Goal: Task Accomplishment & Management: Manage account settings

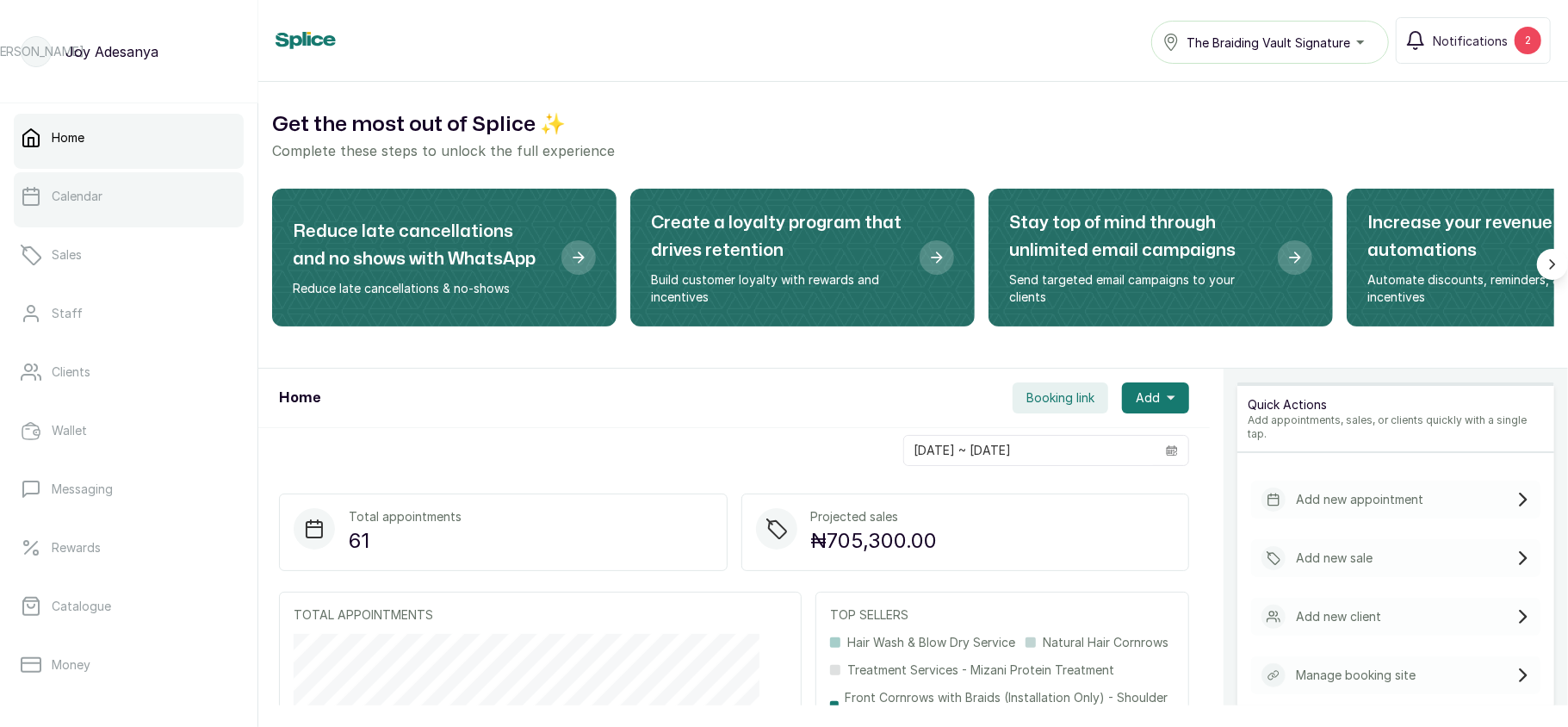
click at [134, 212] on link "Calendar" at bounding box center [129, 196] width 230 height 48
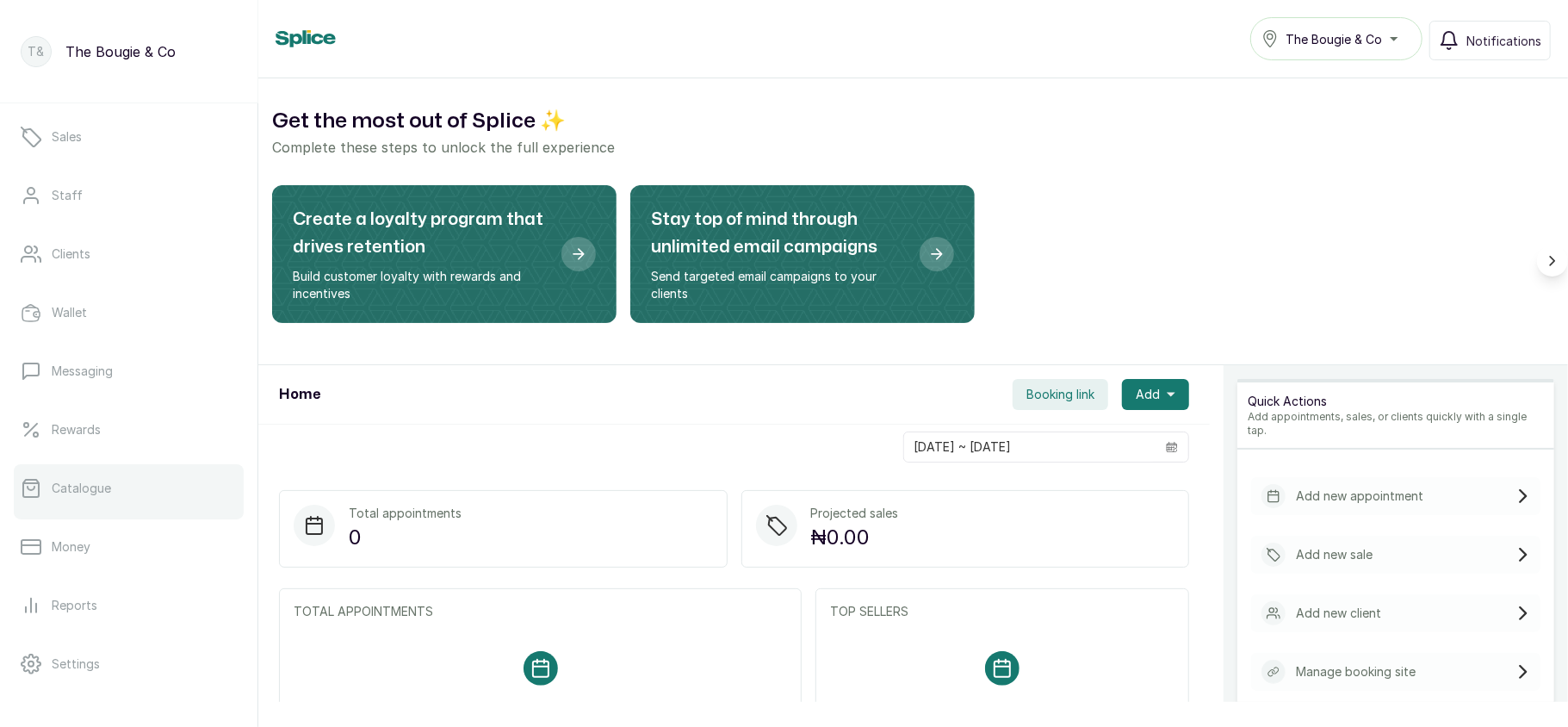
scroll to position [111, 0]
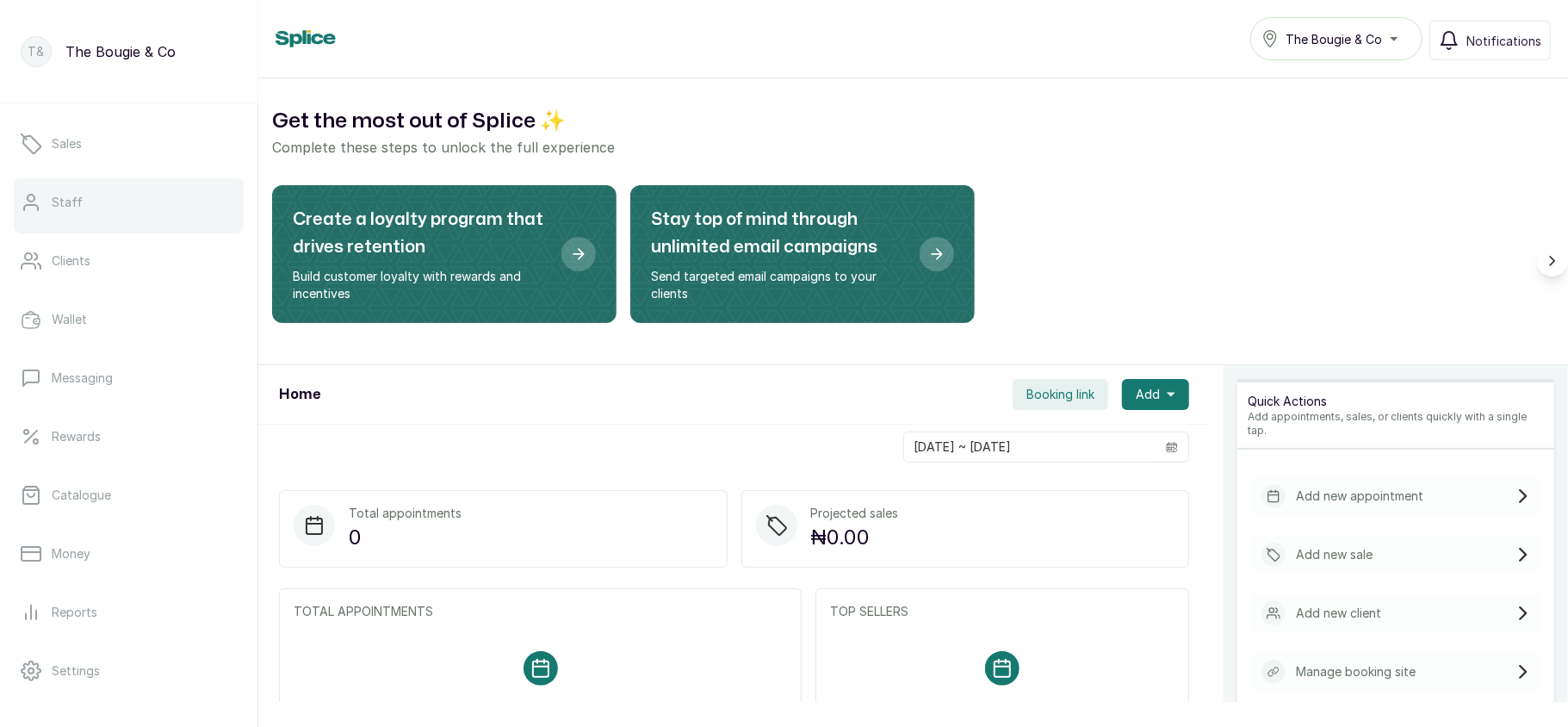
click at [108, 207] on link "Staff" at bounding box center [129, 202] width 230 height 48
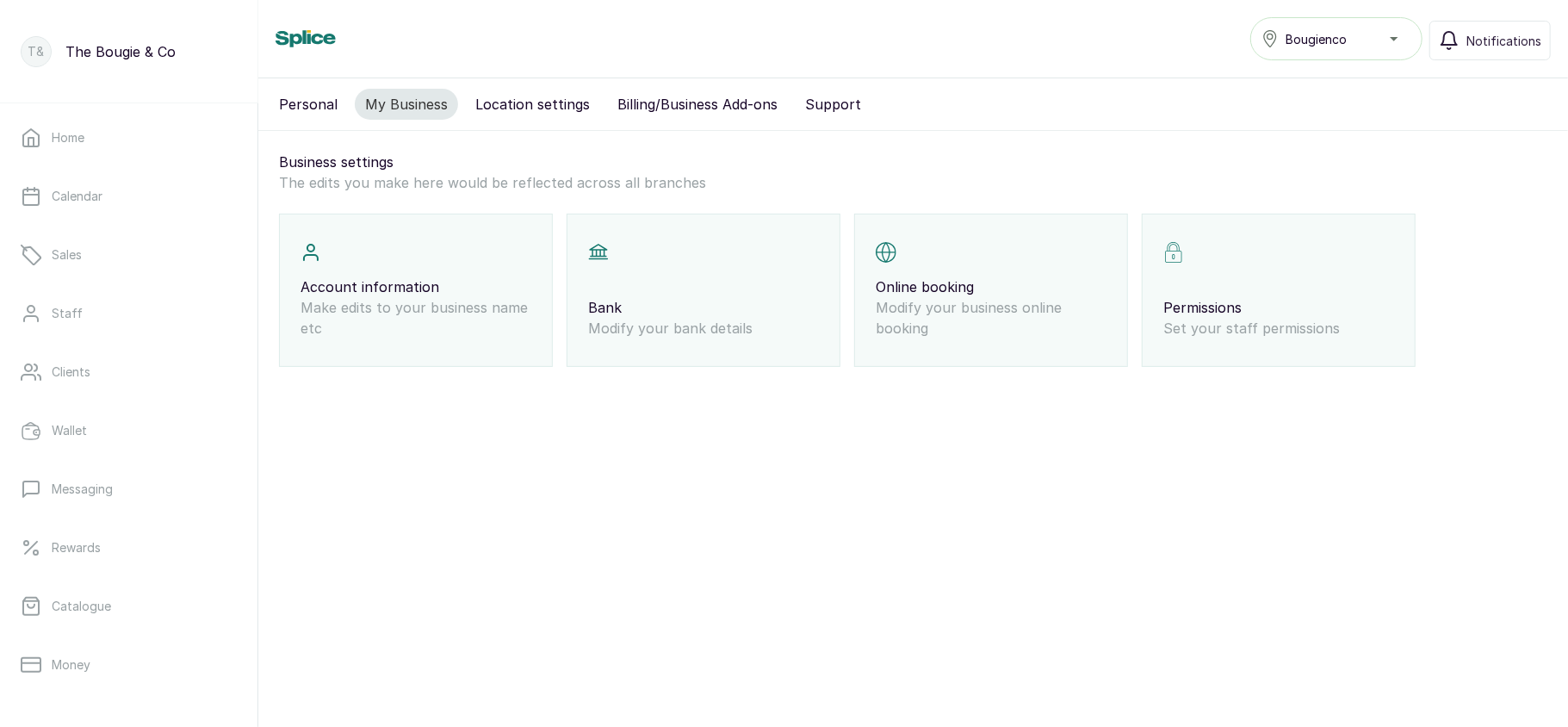
click at [304, 101] on button "Personal" at bounding box center [308, 103] width 79 height 31
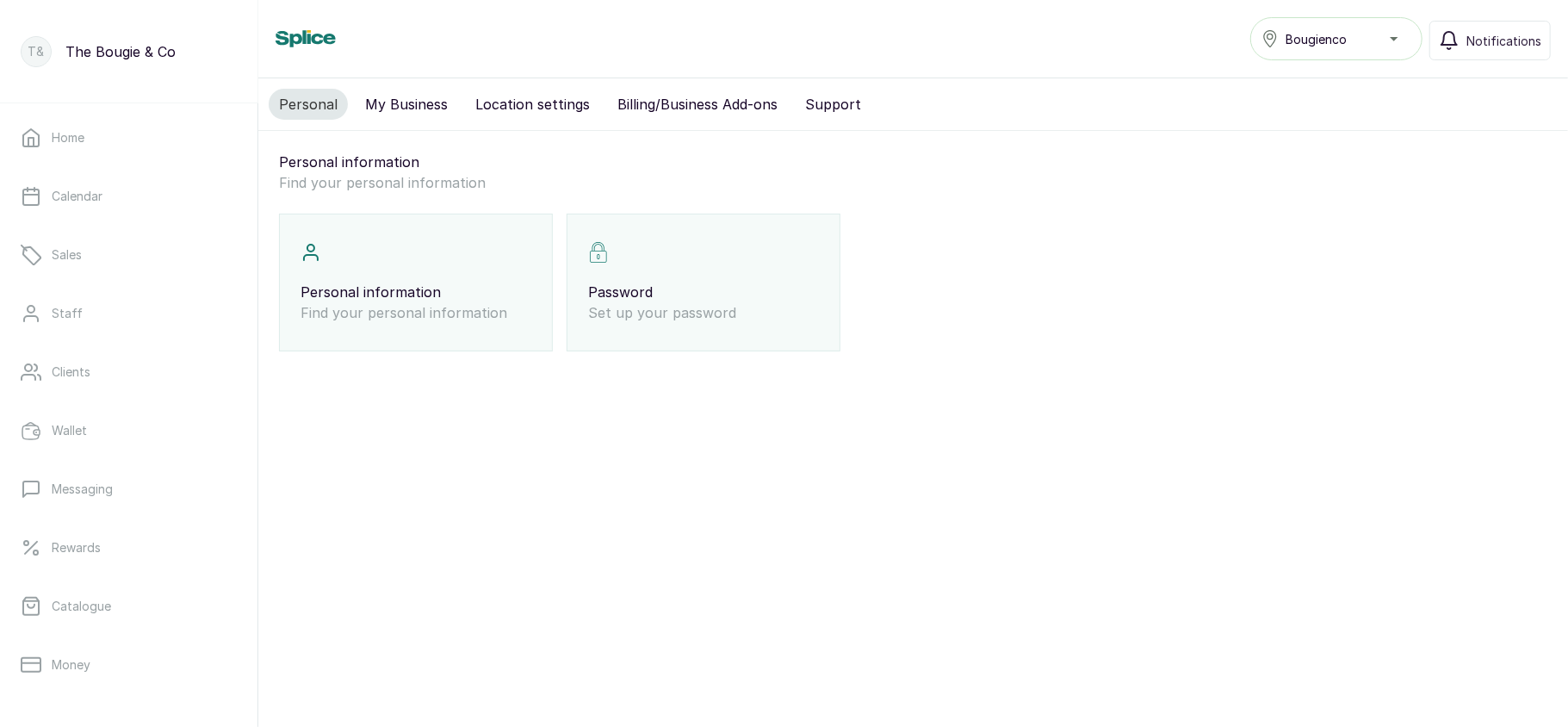
click at [397, 262] on div "Personal information Find your personal information" at bounding box center [416, 282] width 274 height 138
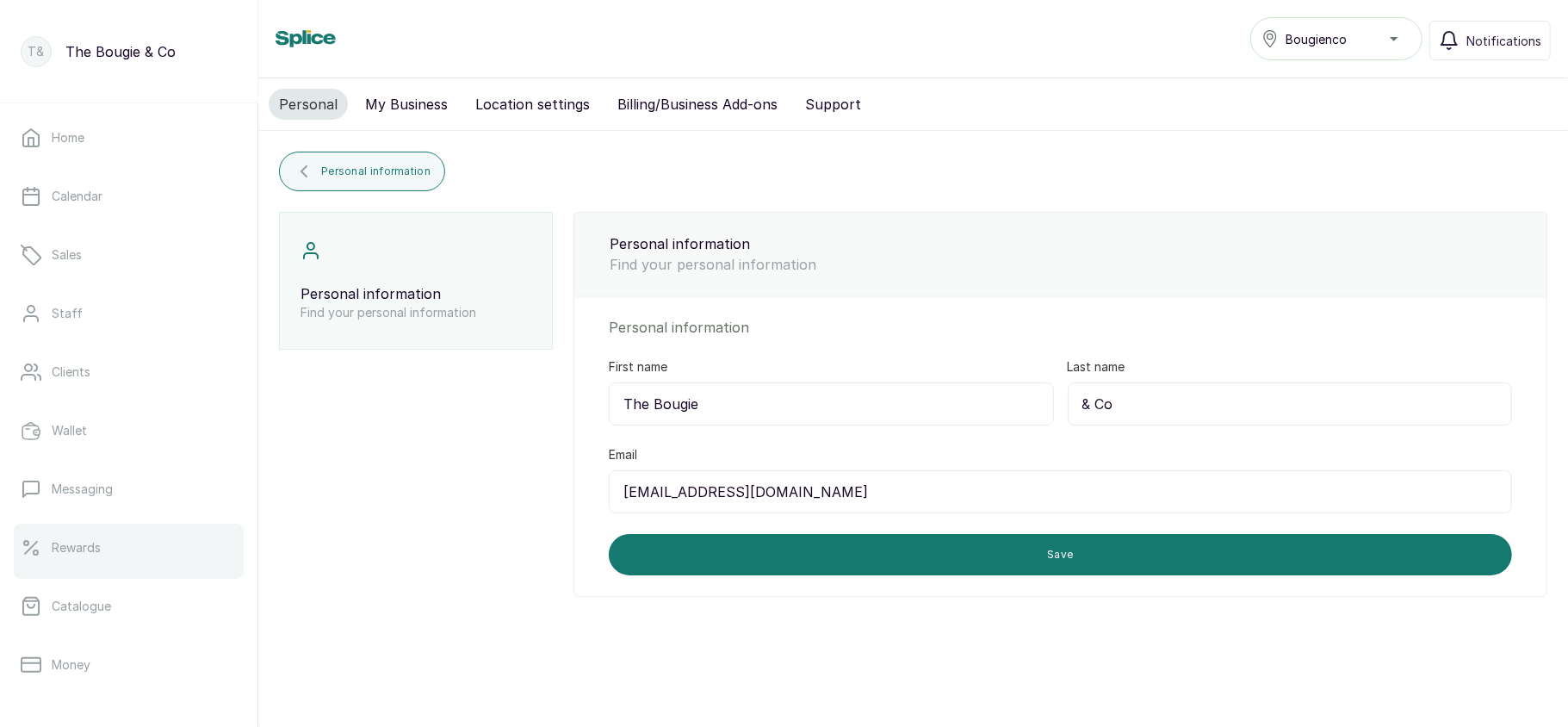
scroll to position [156, 0]
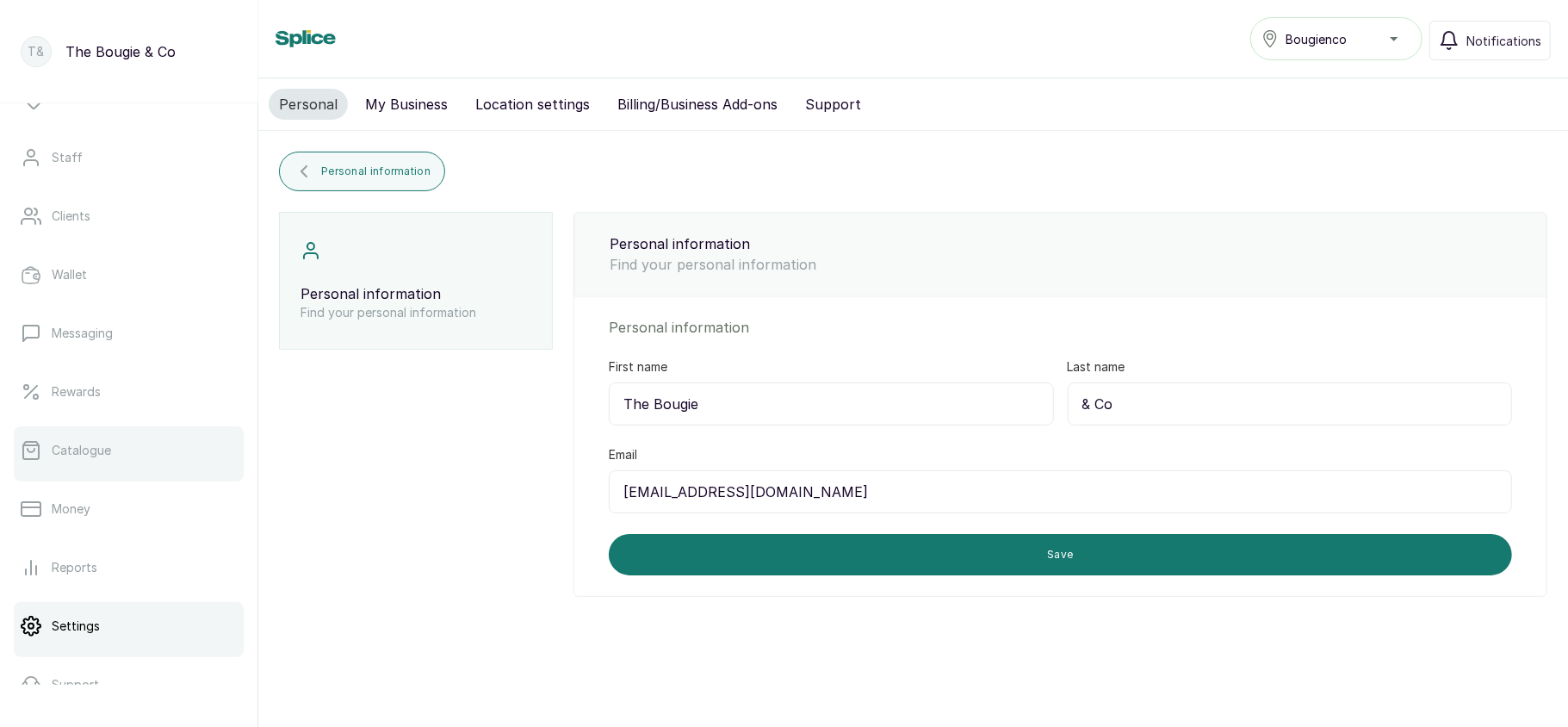
click at [105, 455] on p "Catalogue" at bounding box center [81, 451] width 60 height 18
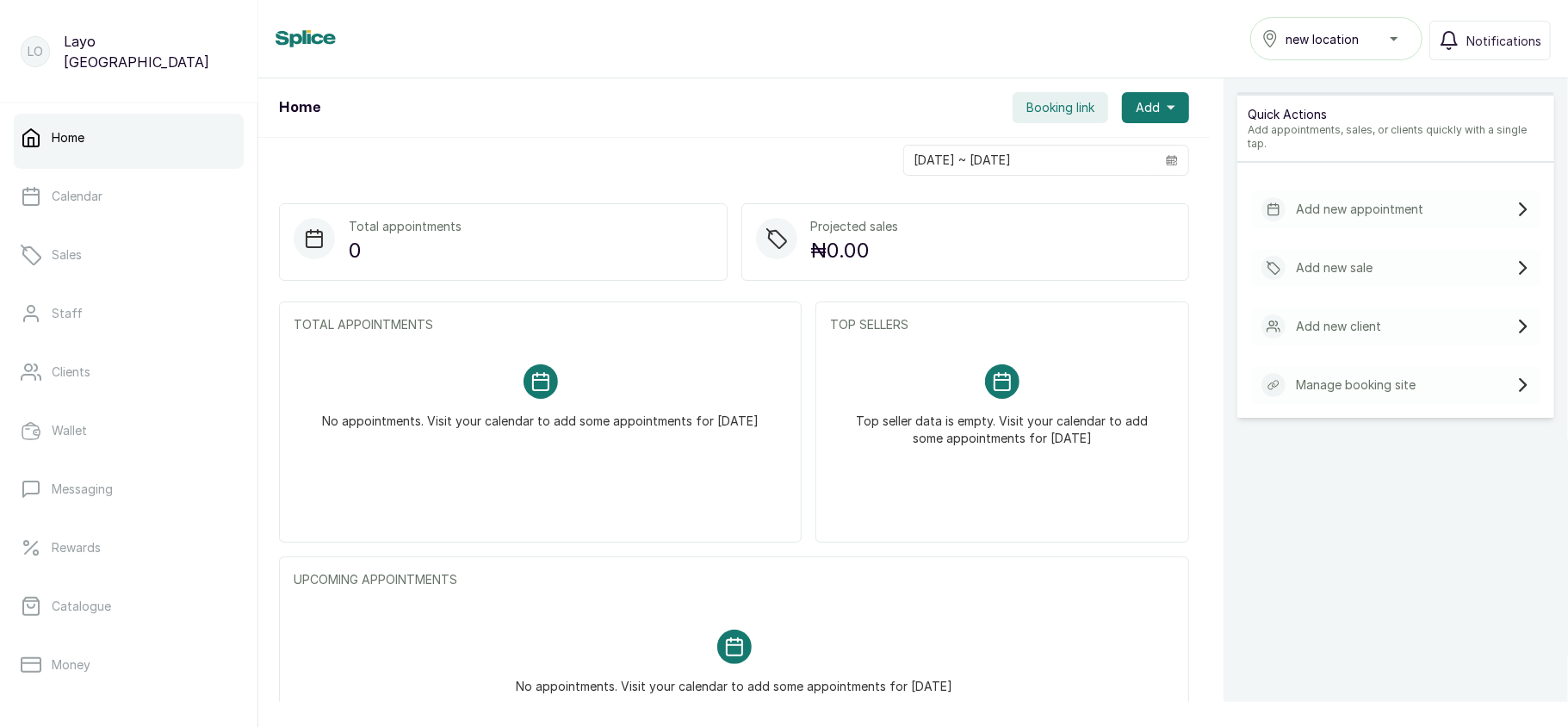
click at [1354, 26] on button "new location" at bounding box center [1336, 39] width 172 height 43
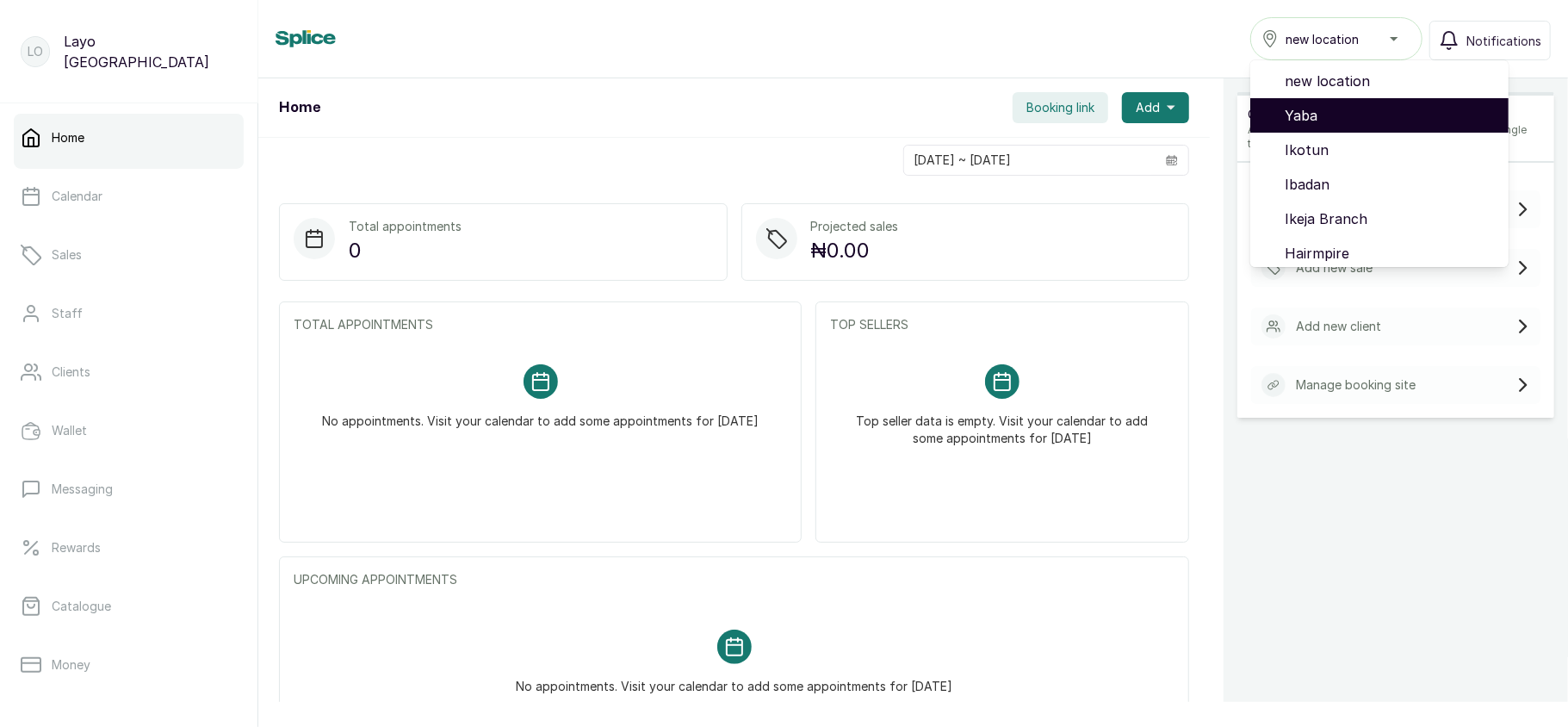
scroll to position [145, 0]
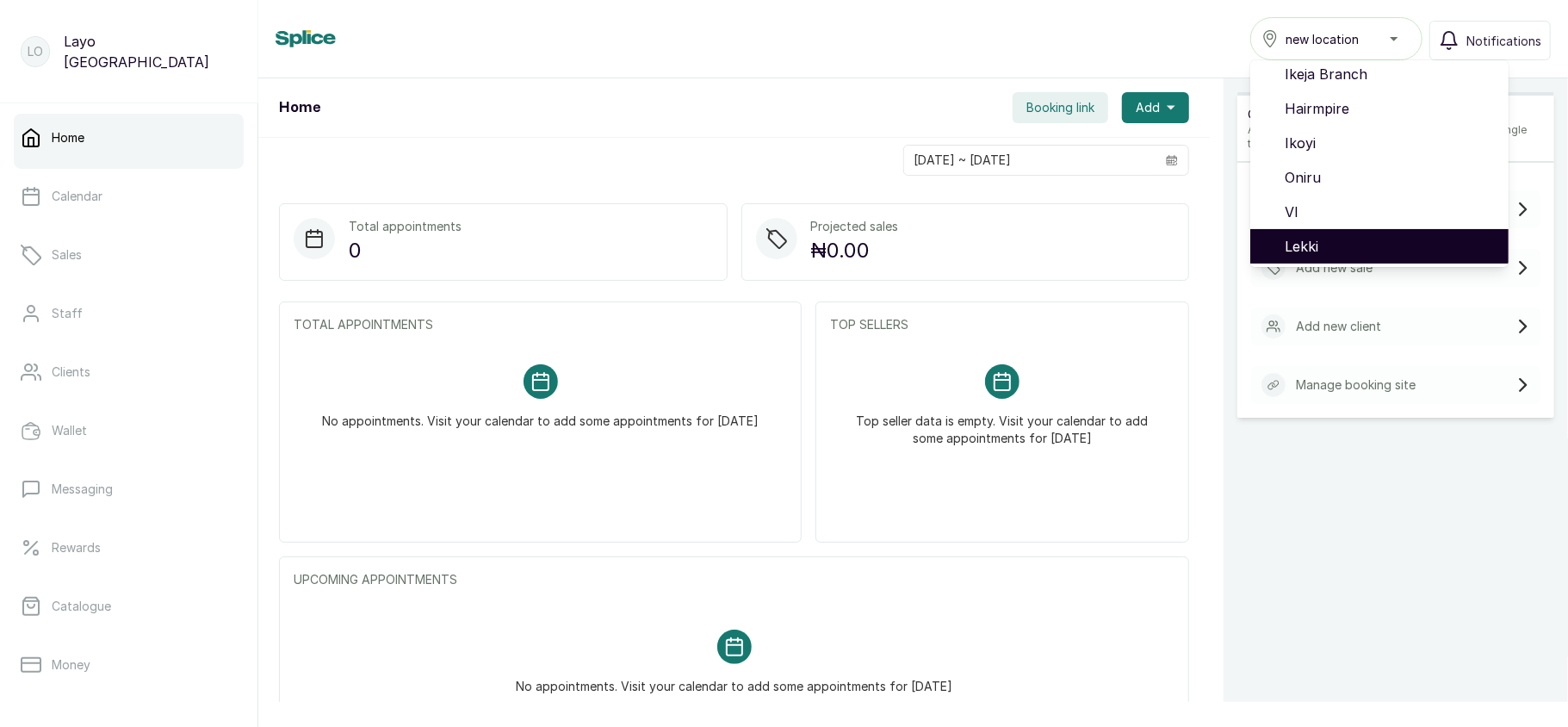
click at [1312, 233] on li "Lekki" at bounding box center [1379, 246] width 258 height 34
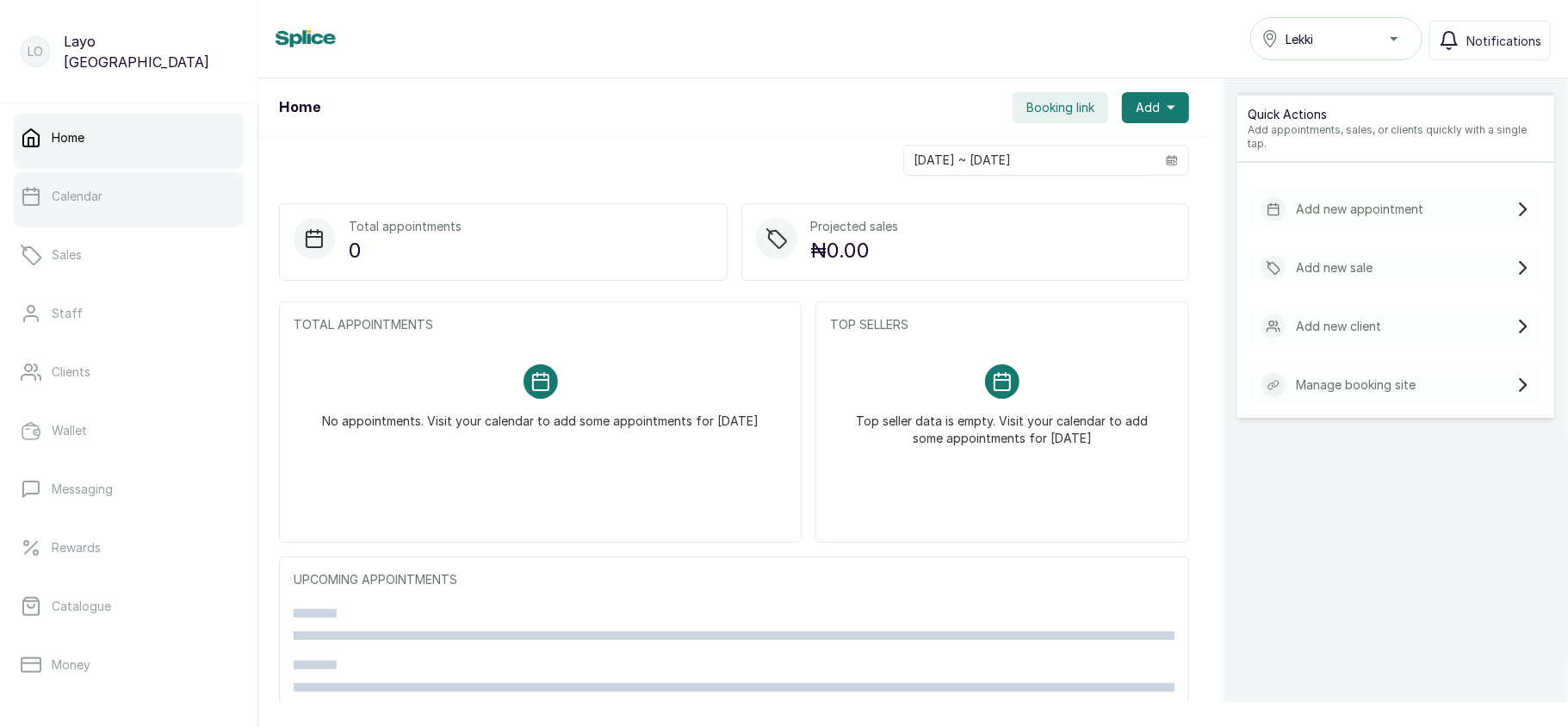
click at [96, 208] on link "Calendar" at bounding box center [129, 196] width 230 height 48
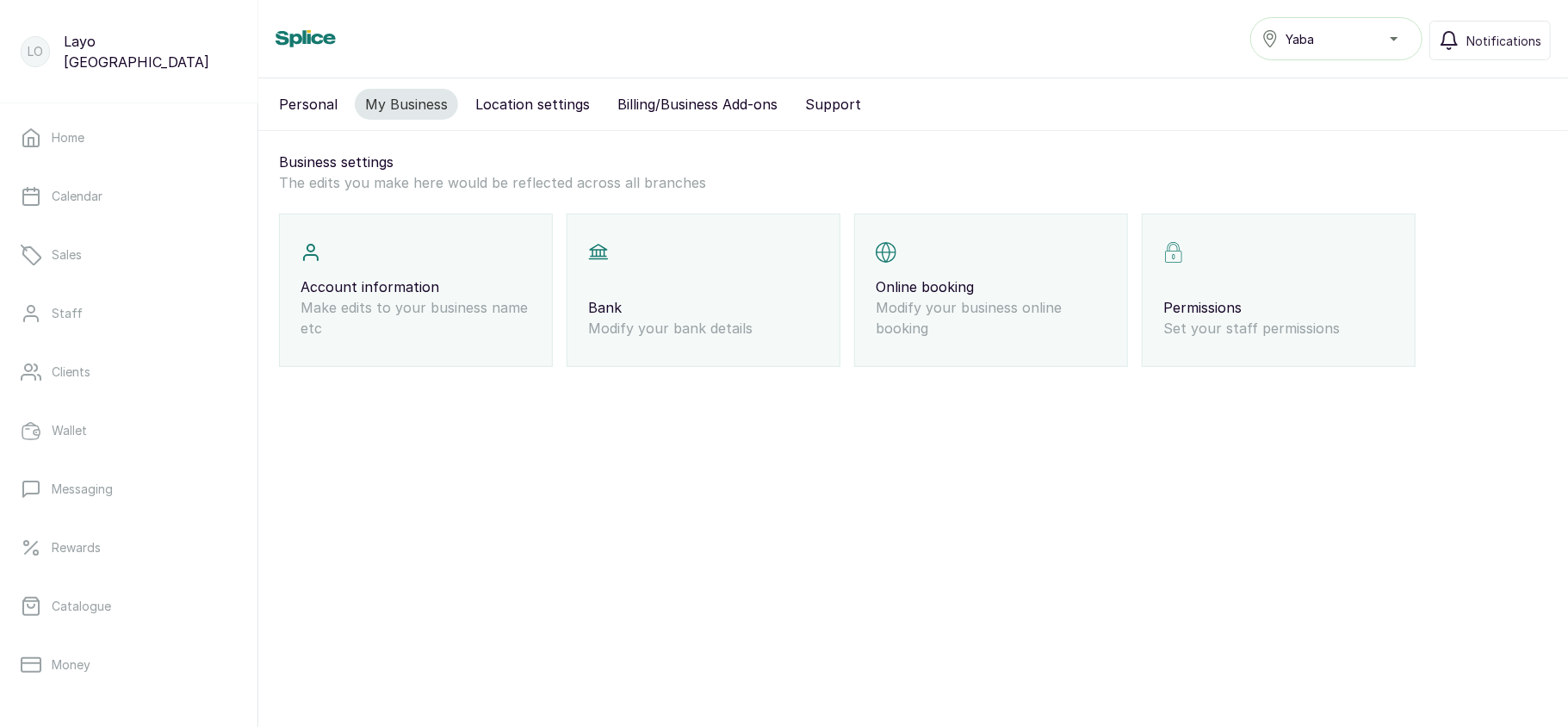
click at [732, 351] on div "Bank Modify your bank details" at bounding box center [703, 290] width 274 height 153
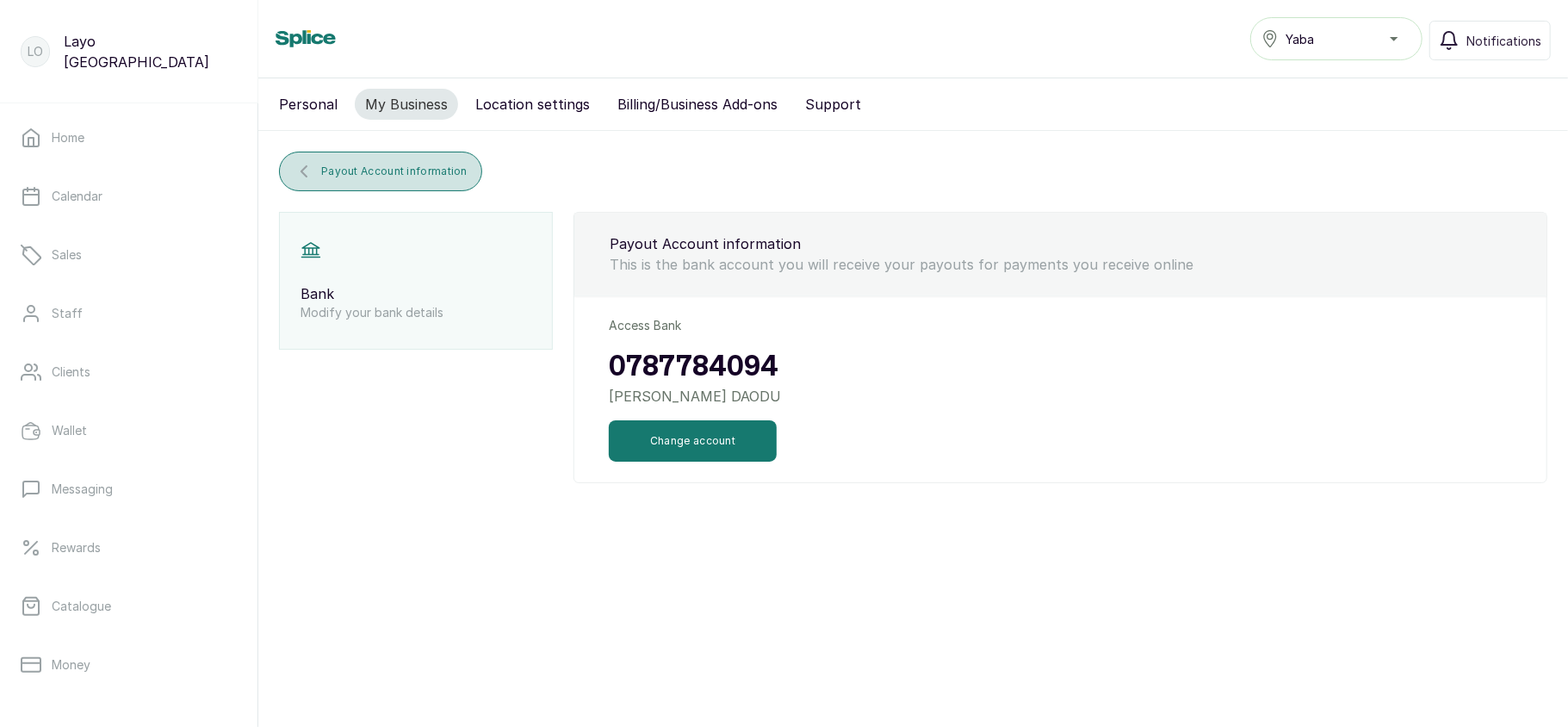
click at [410, 173] on span "Payout Account information" at bounding box center [394, 172] width 146 height 14
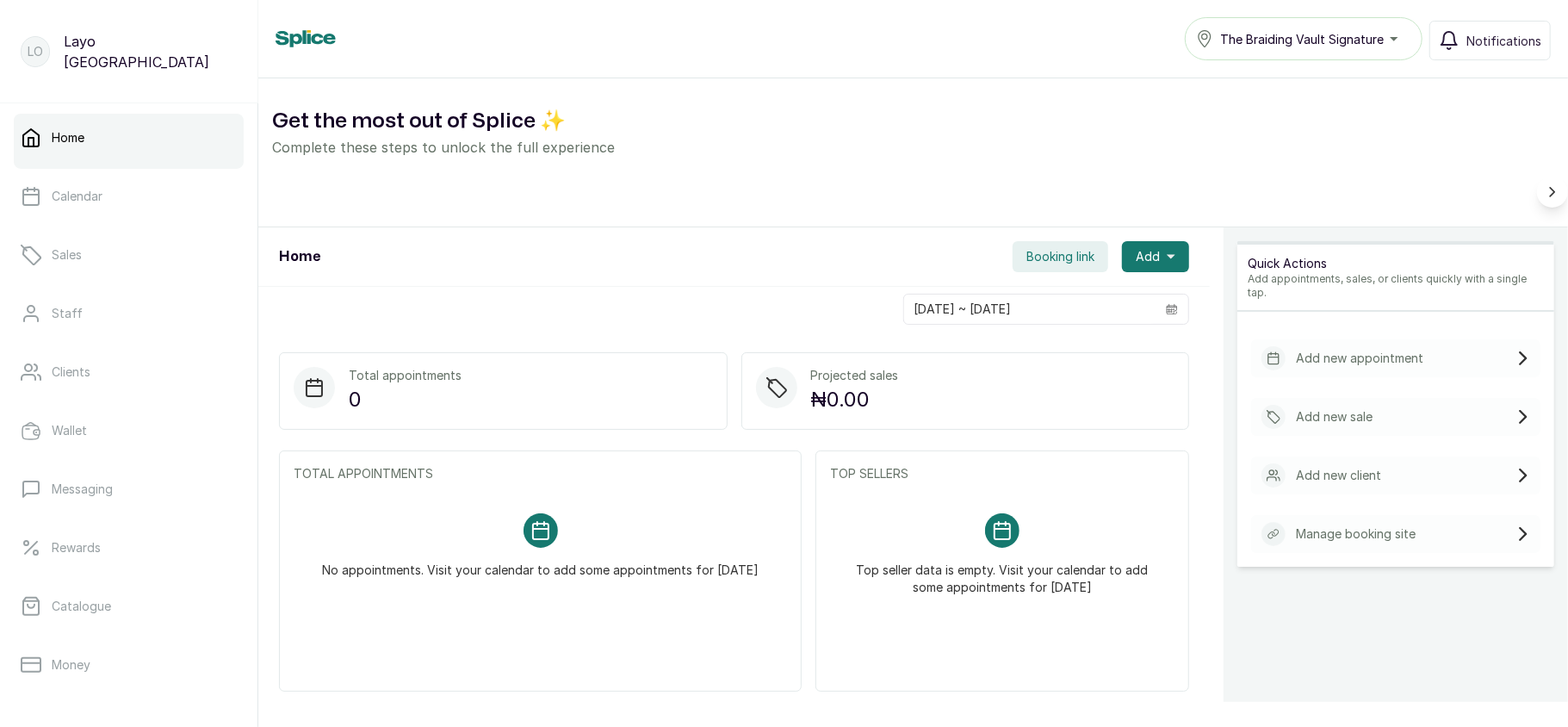
click at [1352, 22] on button "The Braiding Vault Signature" at bounding box center [1303, 39] width 237 height 43
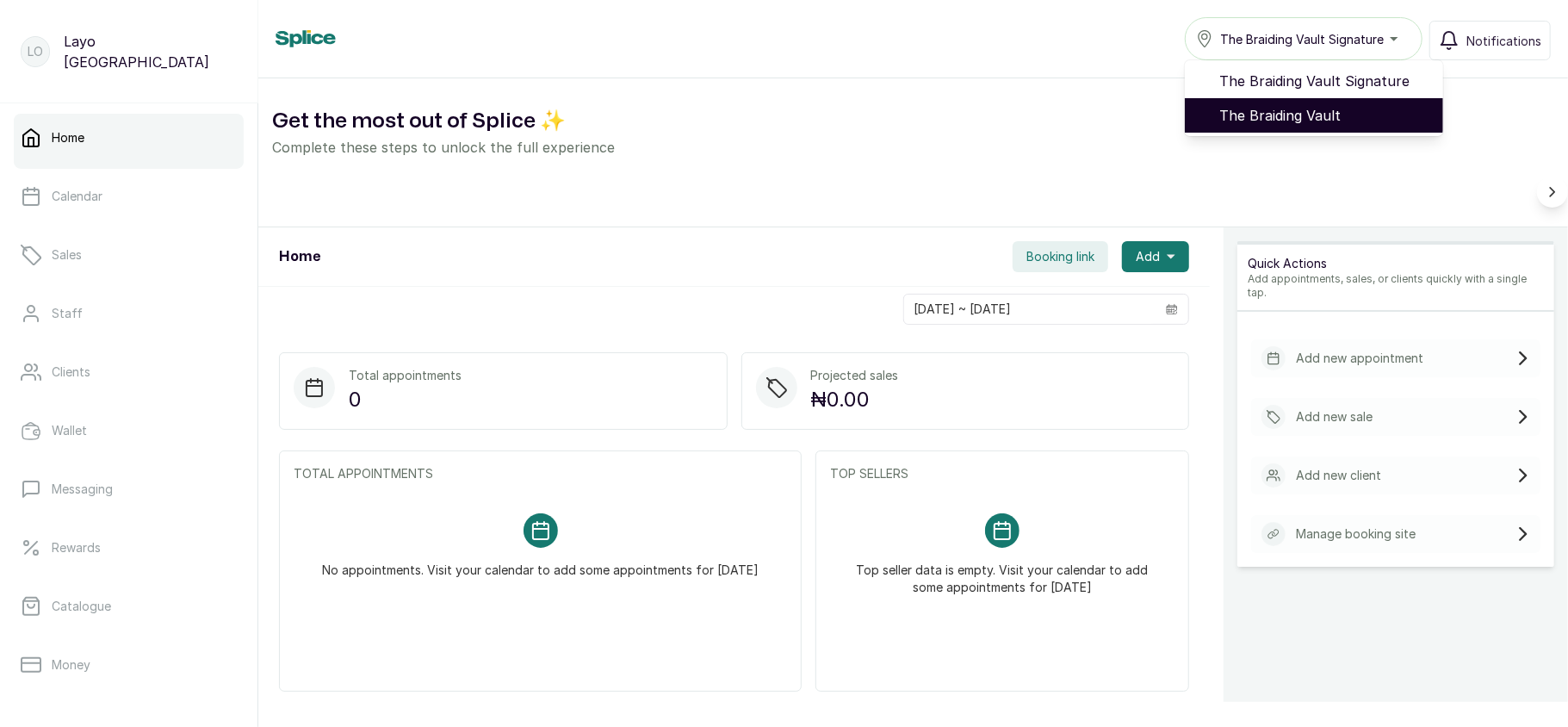
click at [1334, 122] on span "The Braiding Vault" at bounding box center [1325, 116] width 210 height 21
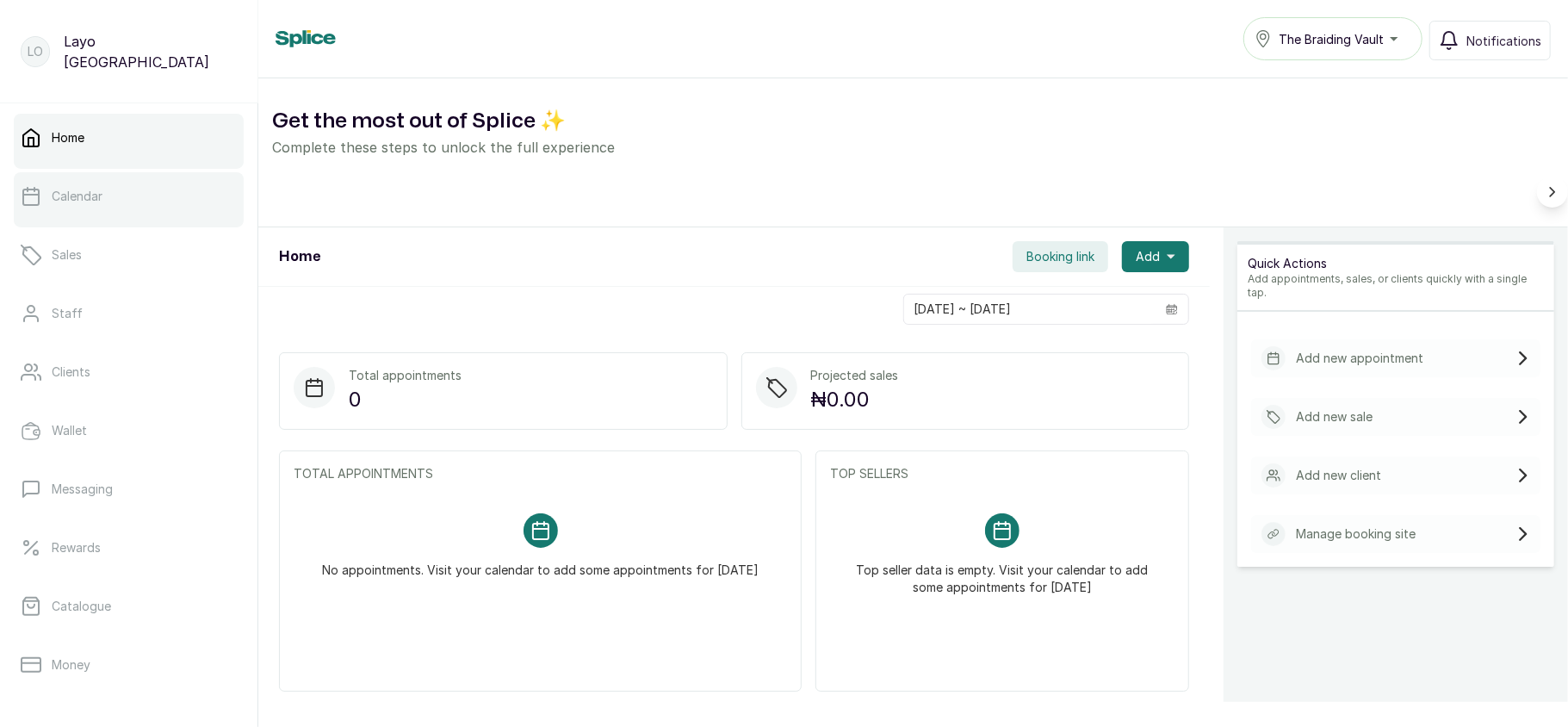
click at [110, 208] on link "Calendar" at bounding box center [129, 196] width 230 height 48
